Goal: Register for event/course

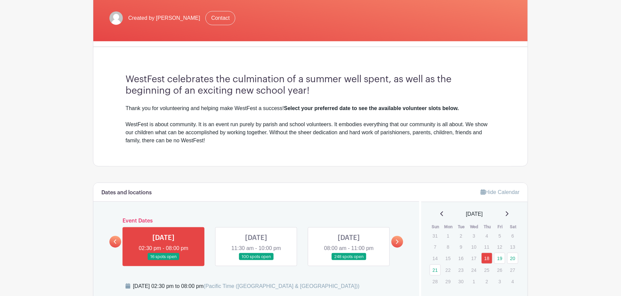
scroll to position [302, 0]
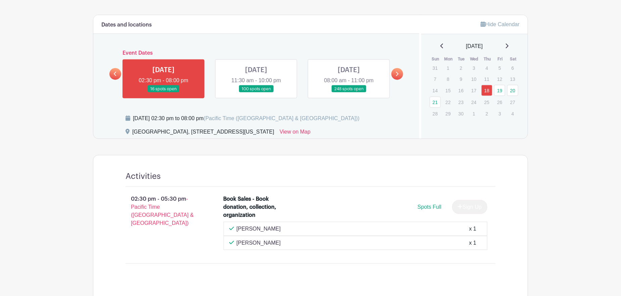
click at [400, 76] on link at bounding box center [397, 74] width 12 height 12
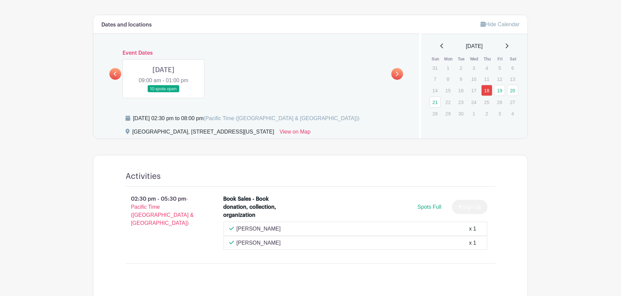
click at [164, 93] on link at bounding box center [164, 93] width 0 height 0
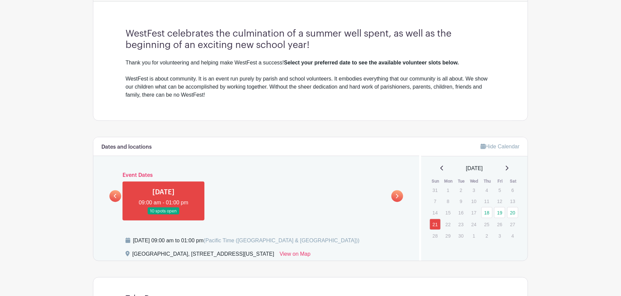
scroll to position [165, 0]
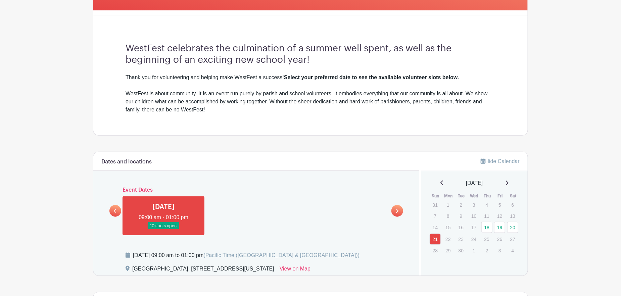
click at [116, 212] on icon at bounding box center [115, 211] width 3 height 5
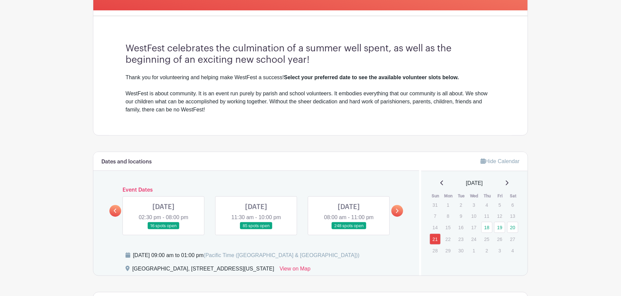
click at [256, 230] on link at bounding box center [256, 230] width 0 height 0
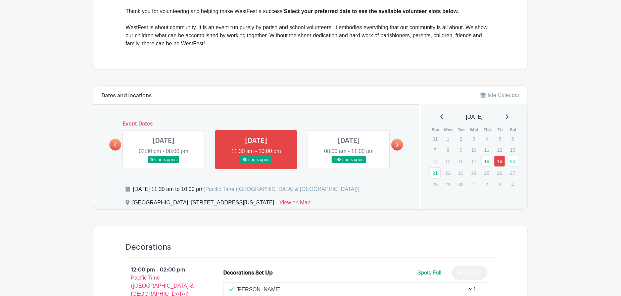
scroll to position [198, 0]
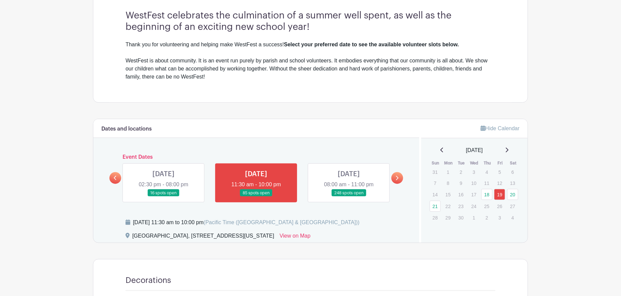
click at [349, 197] on link at bounding box center [349, 197] width 0 height 0
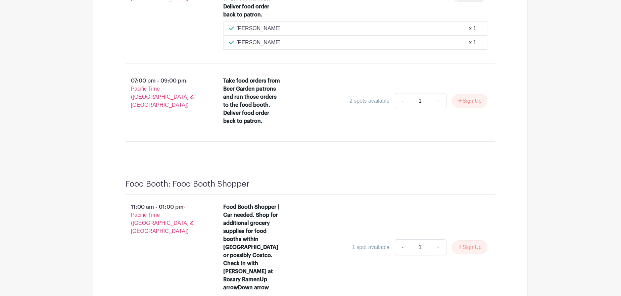
scroll to position [6033, 0]
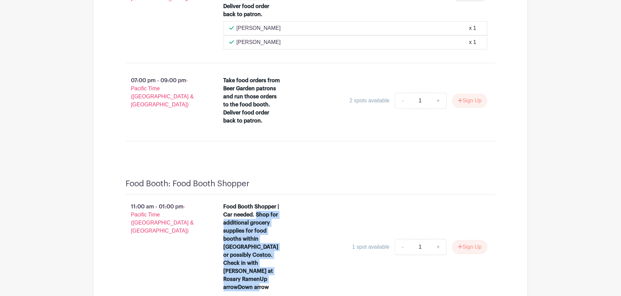
drag, startPoint x: 257, startPoint y: 127, endPoint x: 290, endPoint y: 180, distance: 62.4
click at [279, 203] on div "Food Booth Shopper | Car needed. Shop for additional grocery supplies for food …" at bounding box center [253, 247] width 58 height 89
click at [292, 203] on div "Food Booth Shopper | Car needed. Shop for additional grocery supplies for food …" at bounding box center [356, 248] width 264 height 91
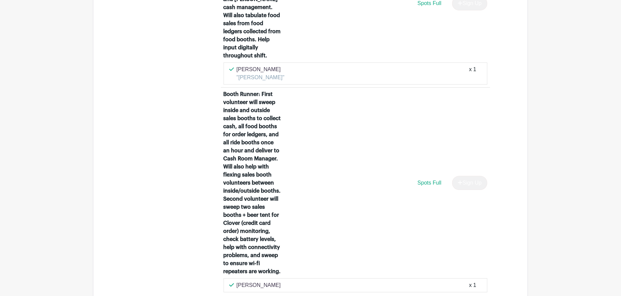
scroll to position [7551, 0]
